Goal: Navigation & Orientation: Find specific page/section

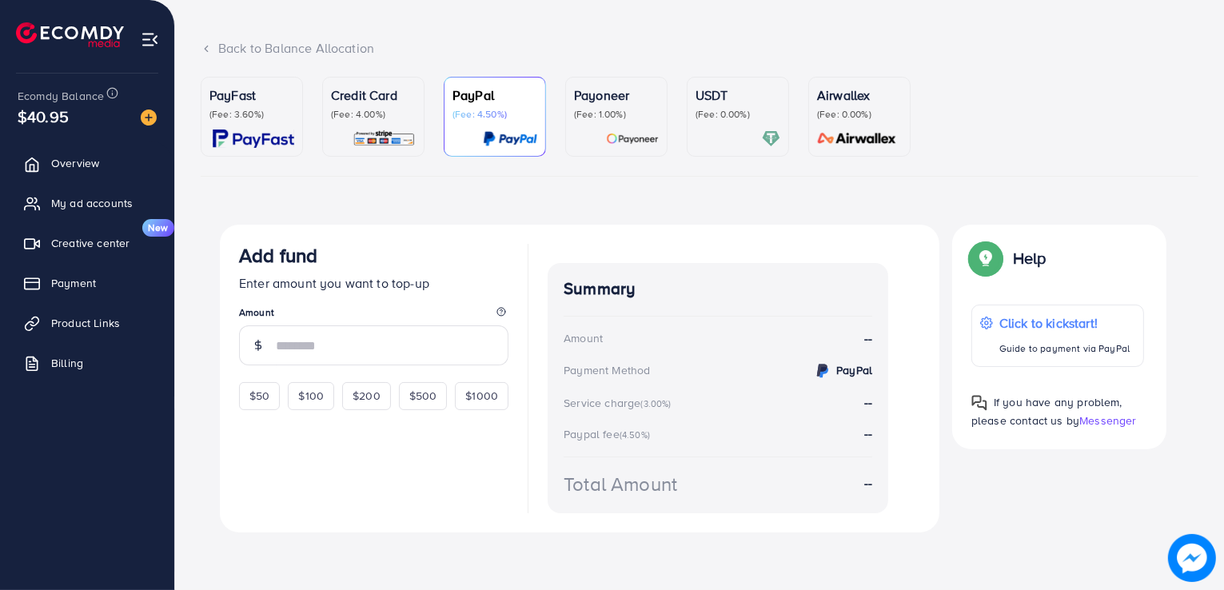
scroll to position [76, 0]
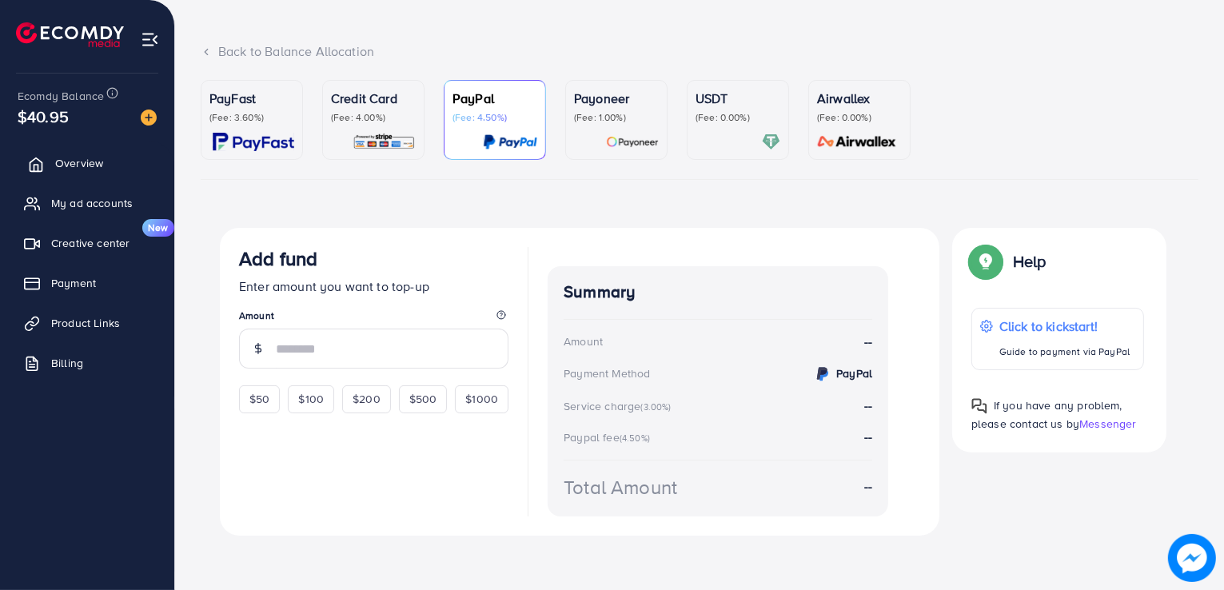
click at [130, 170] on link "Overview" at bounding box center [87, 163] width 150 height 32
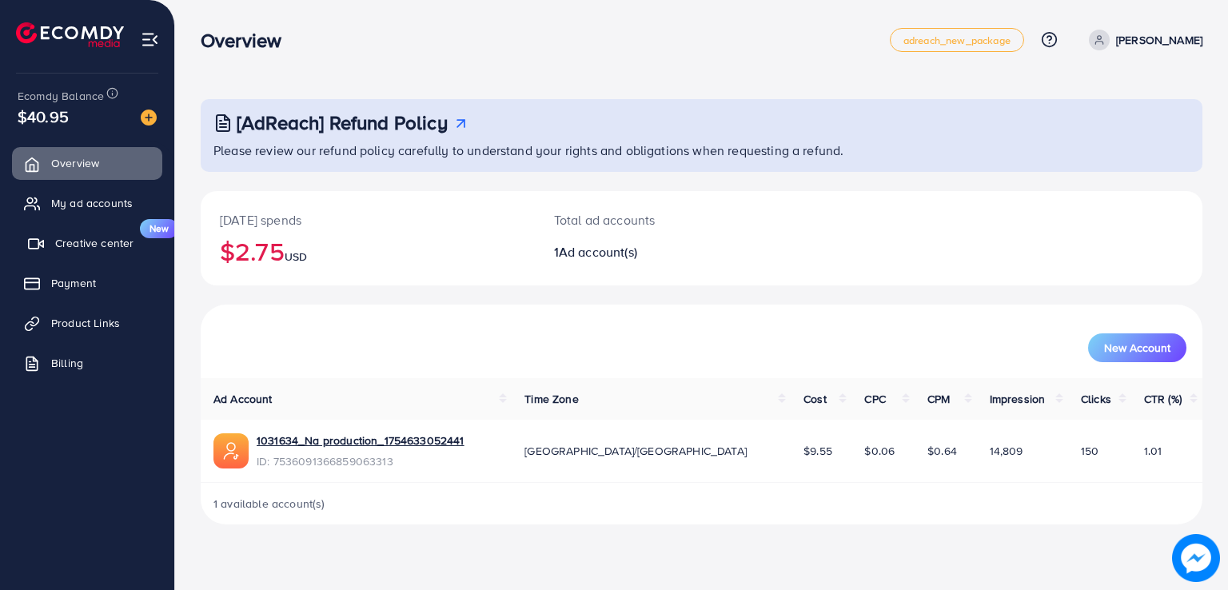
click at [70, 227] on link "Creative center New" at bounding box center [87, 243] width 150 height 32
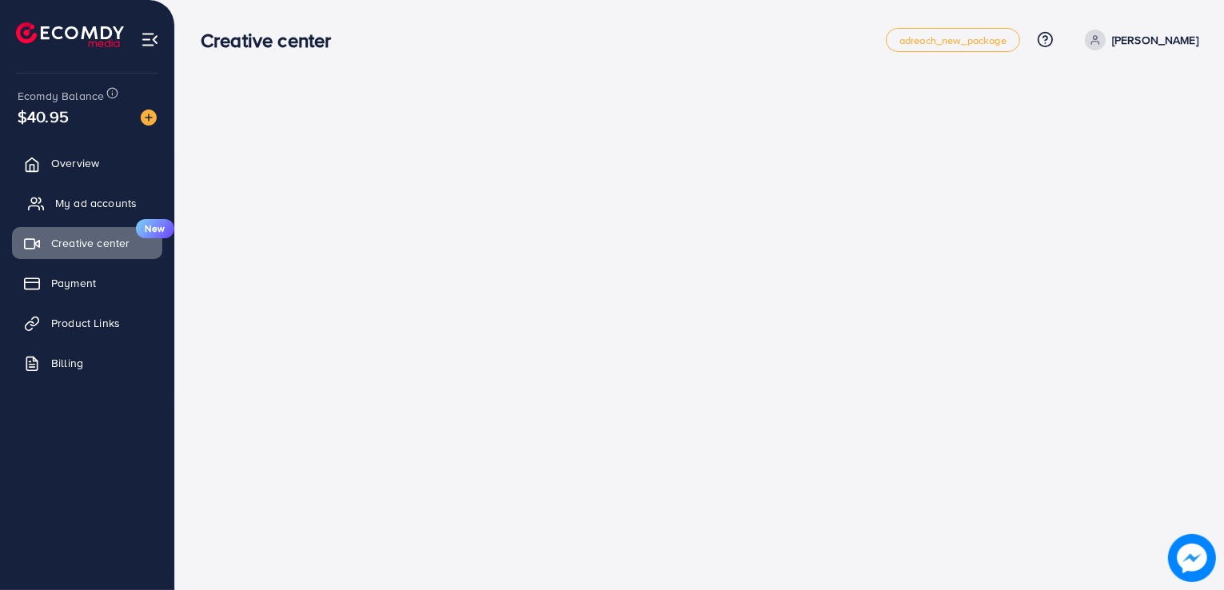
click at [98, 199] on span "My ad accounts" at bounding box center [96, 203] width 82 height 16
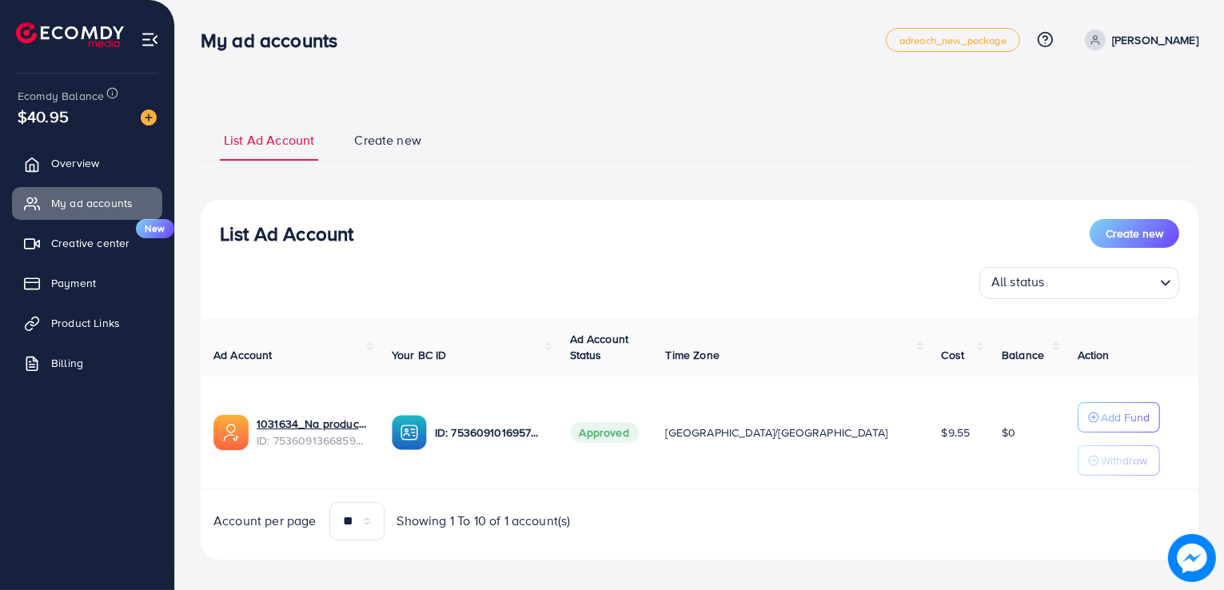
click at [556, 62] on nav "My ad accounts adreach_new_package Help Center Contact Support Plans and Pricin…" at bounding box center [700, 39] width 998 height 57
